Goal: Task Accomplishment & Management: Use online tool/utility

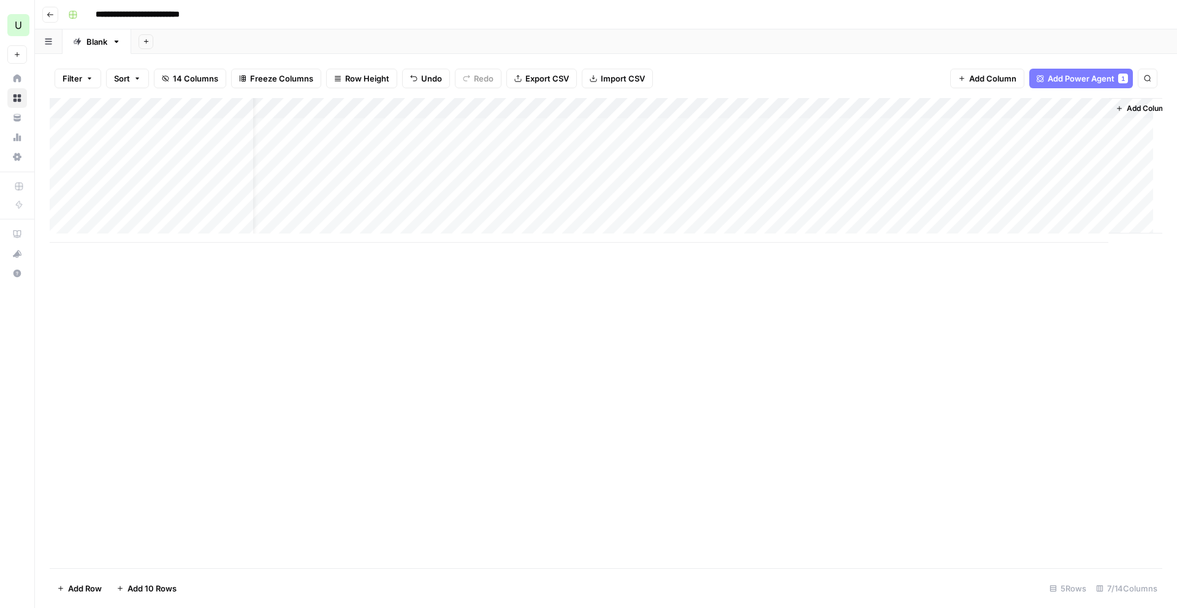
scroll to position [0, 31]
click at [888, 209] on div "Add Column" at bounding box center [606, 170] width 1112 height 145
click at [787, 213] on div "Add Column" at bounding box center [606, 170] width 1112 height 145
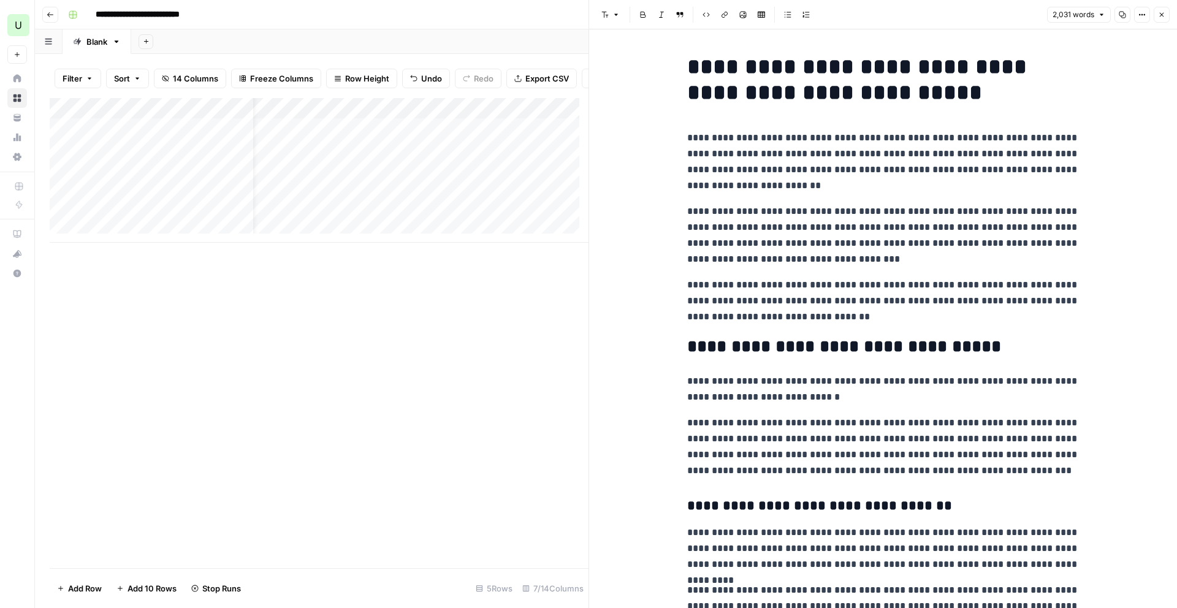
click at [687, 178] on p "**********" at bounding box center [883, 162] width 392 height 64
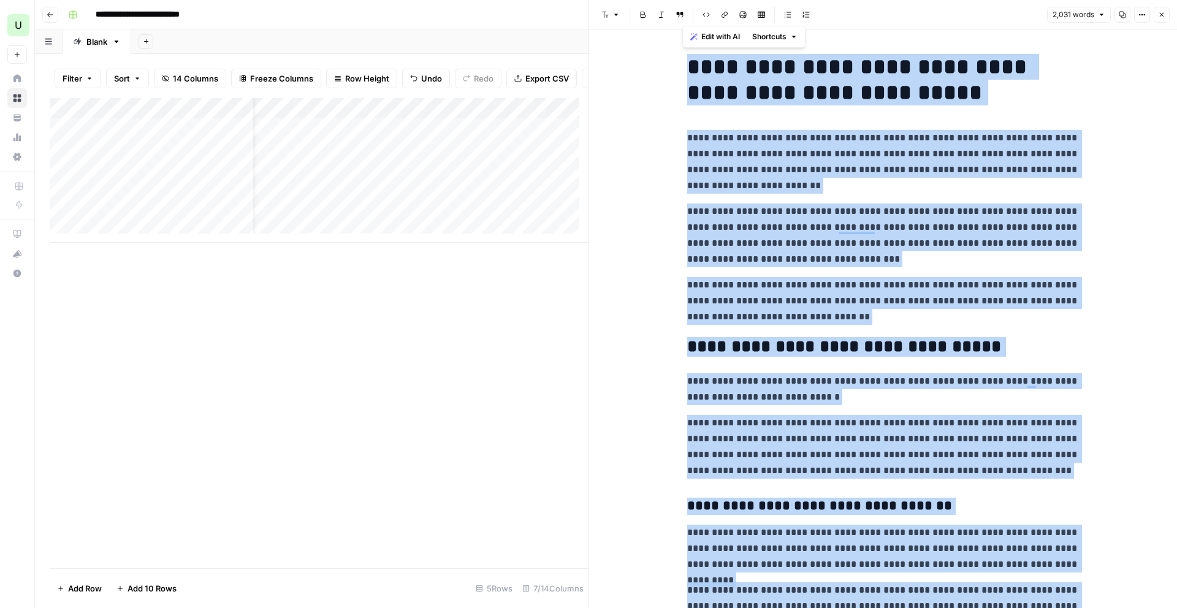
copy div "**********"
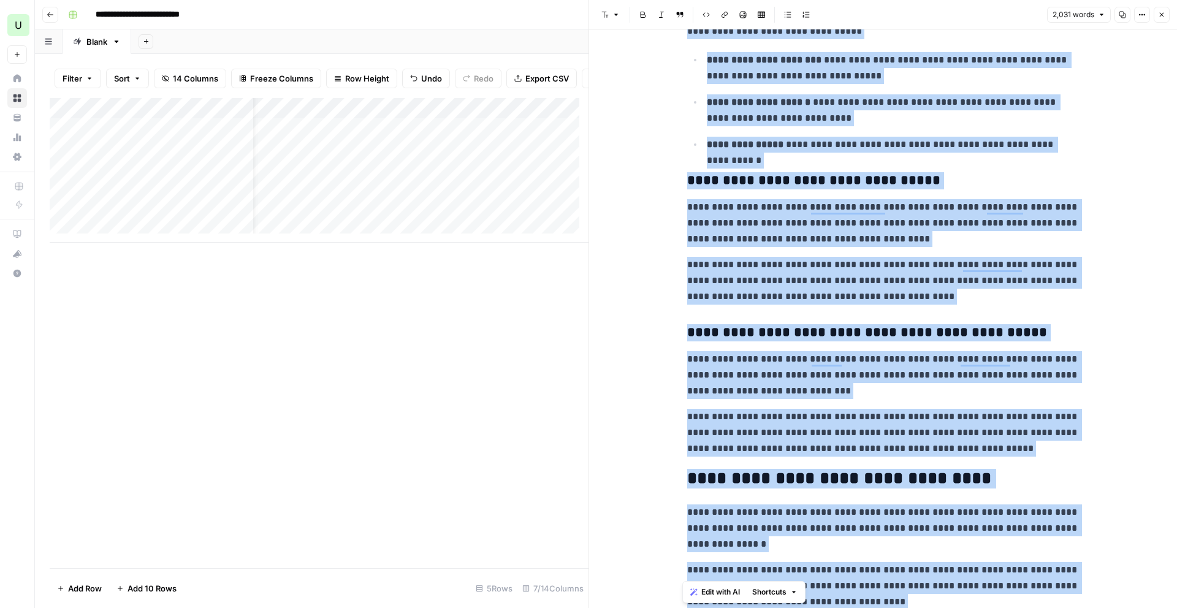
scroll to position [1793, 0]
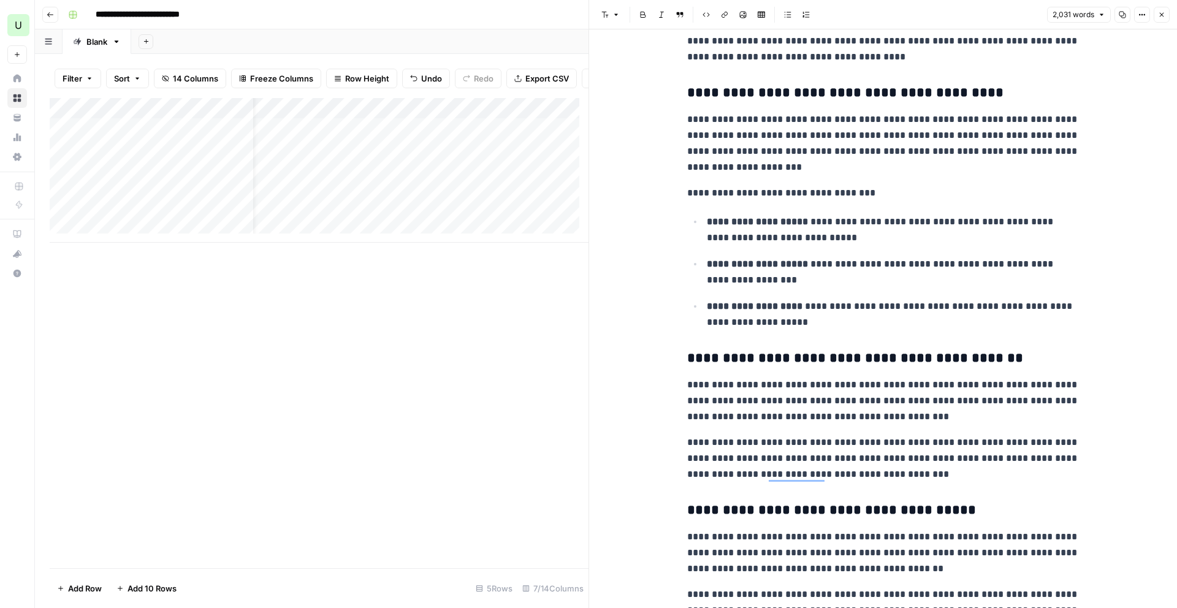
click at [446, 379] on div "Add Column" at bounding box center [319, 333] width 539 height 470
click at [1161, 15] on icon "button" at bounding box center [1161, 14] width 7 height 7
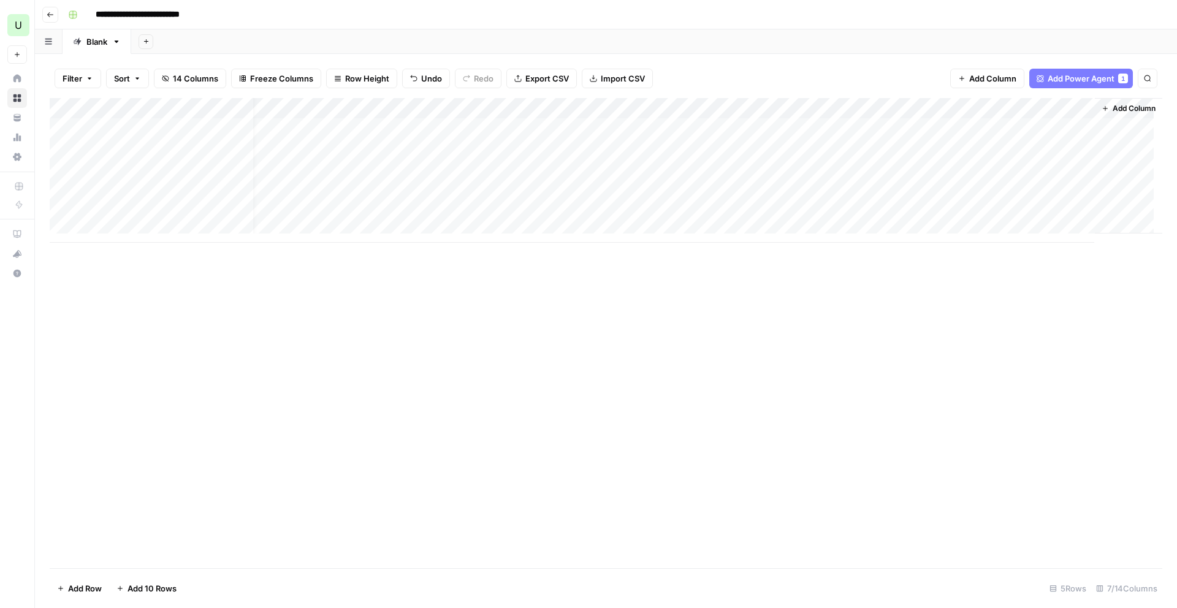
scroll to position [0, 16]
click at [854, 213] on div "Add Column" at bounding box center [606, 170] width 1112 height 145
click at [978, 207] on div "Add Column" at bounding box center [606, 170] width 1112 height 145
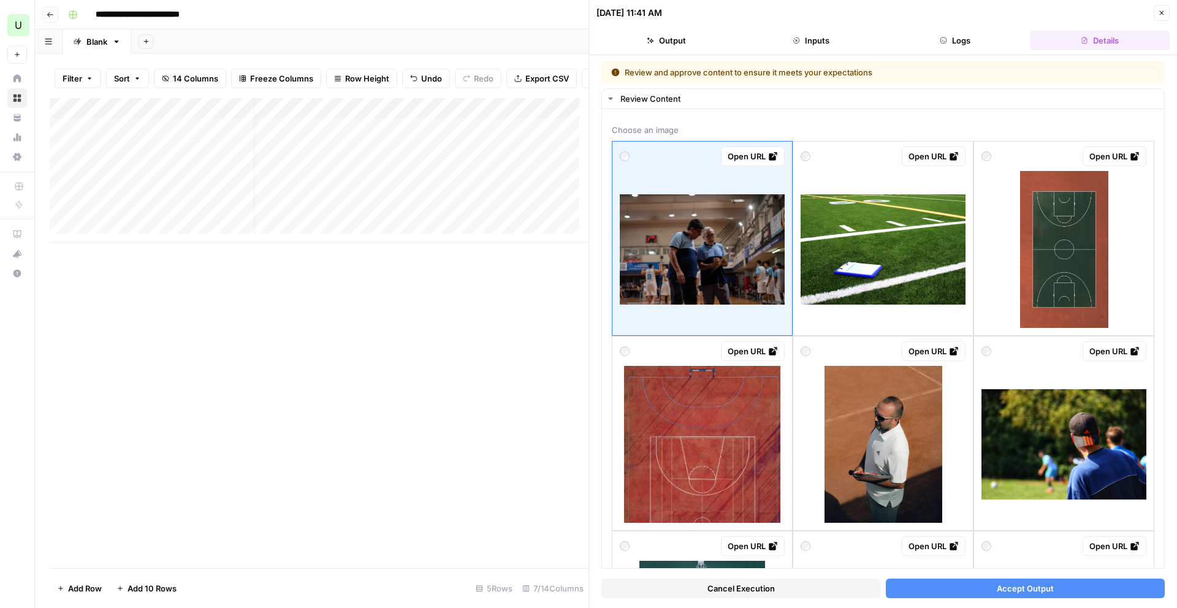
click at [800, 39] on button "Inputs" at bounding box center [811, 41] width 140 height 20
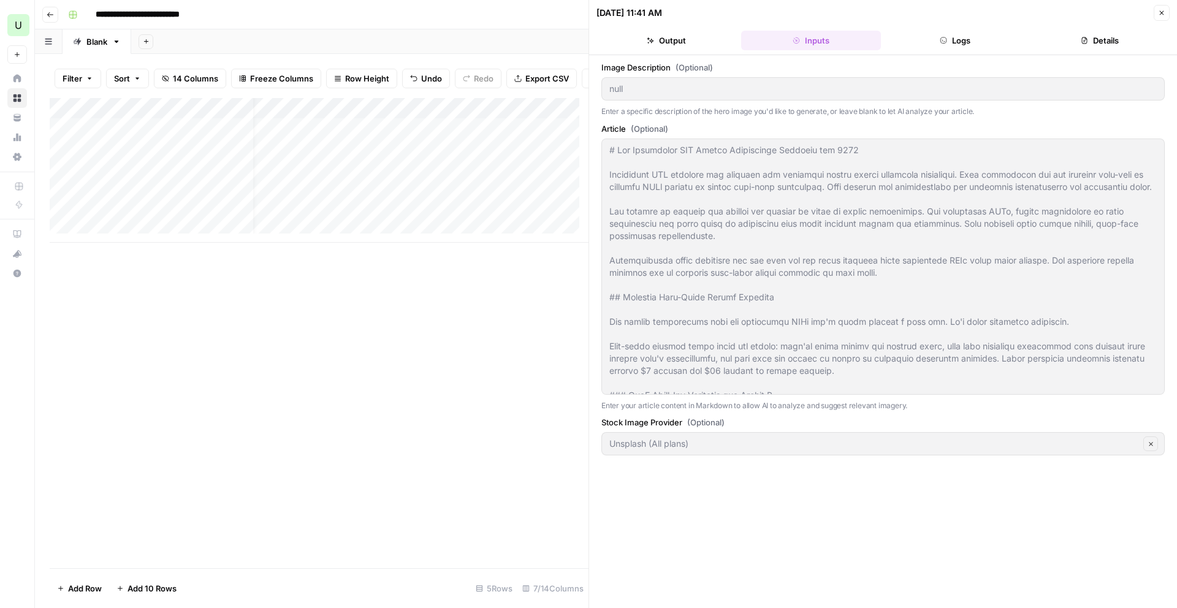
click at [672, 40] on button "Output" at bounding box center [666, 41] width 140 height 20
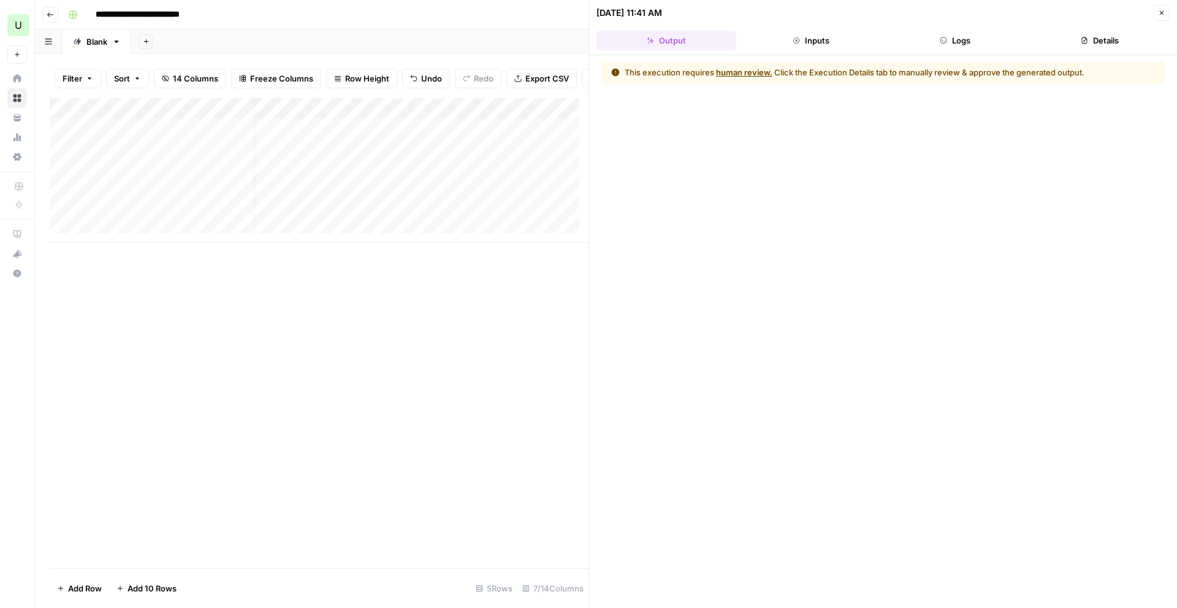
click at [822, 44] on button "Inputs" at bounding box center [811, 41] width 140 height 20
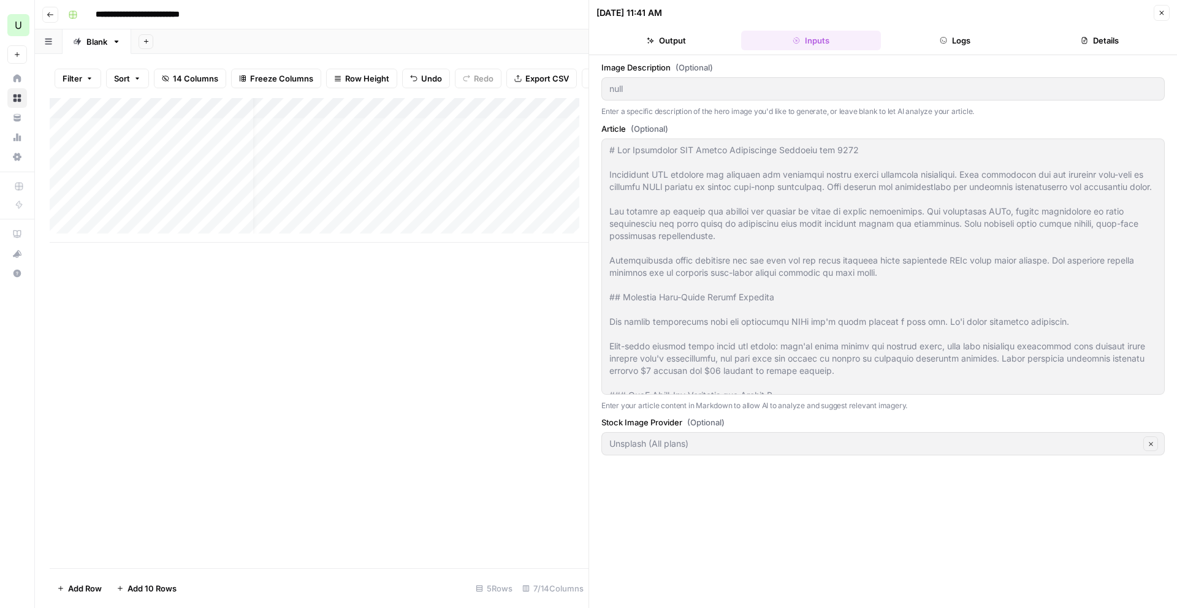
click at [936, 45] on button "Logs" at bounding box center [956, 41] width 140 height 20
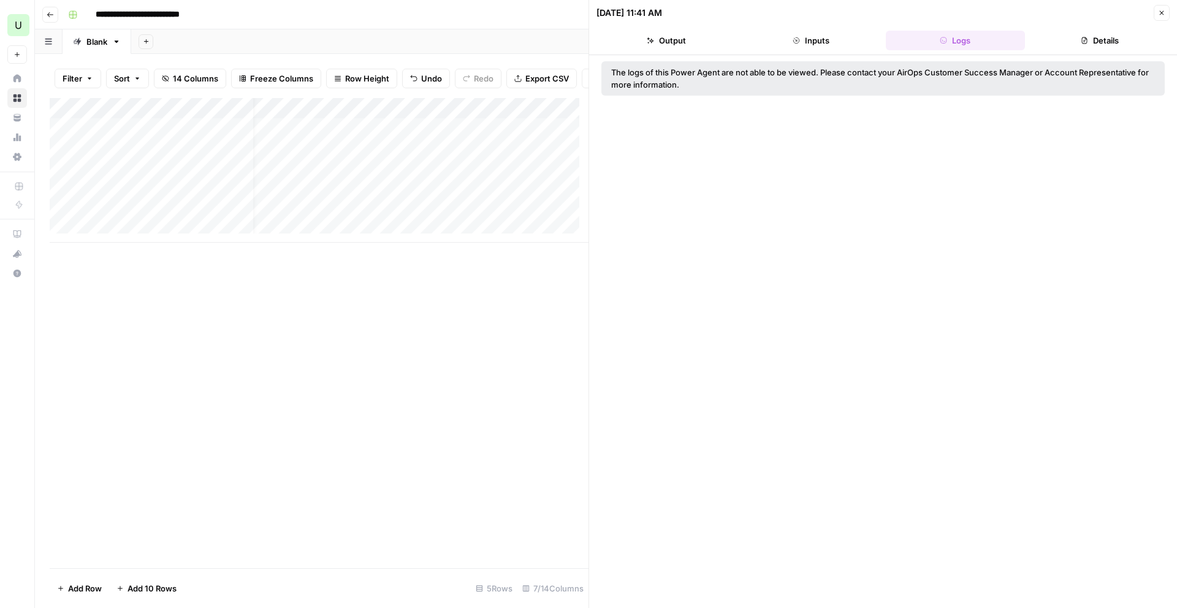
click at [1106, 42] on button "Details" at bounding box center [1100, 41] width 140 height 20
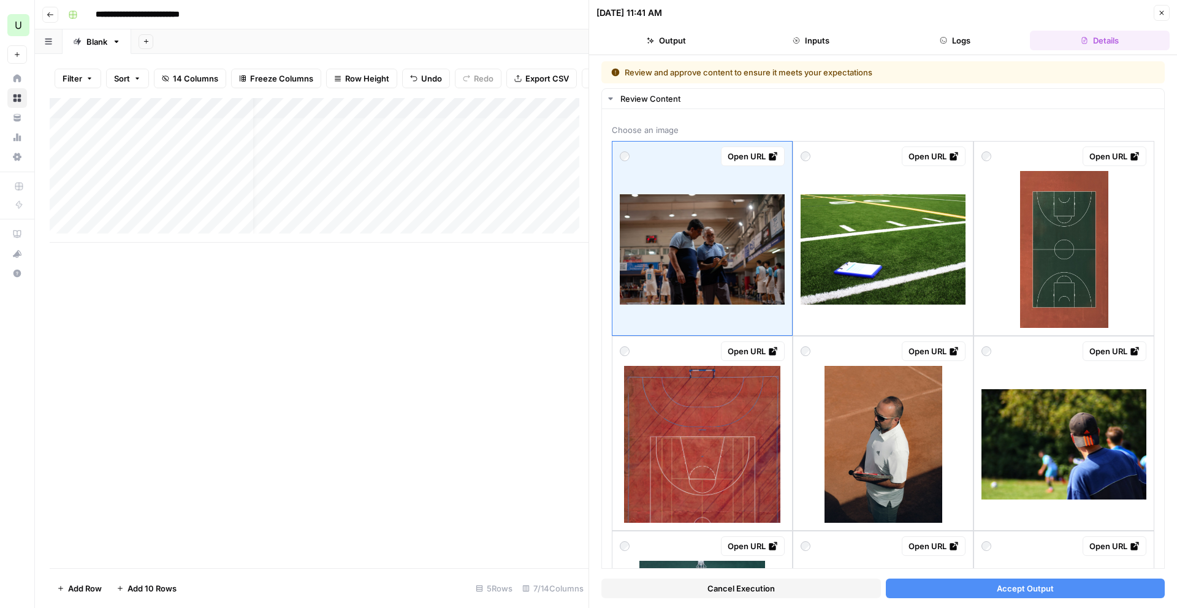
click at [1158, 10] on icon "button" at bounding box center [1161, 12] width 7 height 7
